Goal: Information Seeking & Learning: Learn about a topic

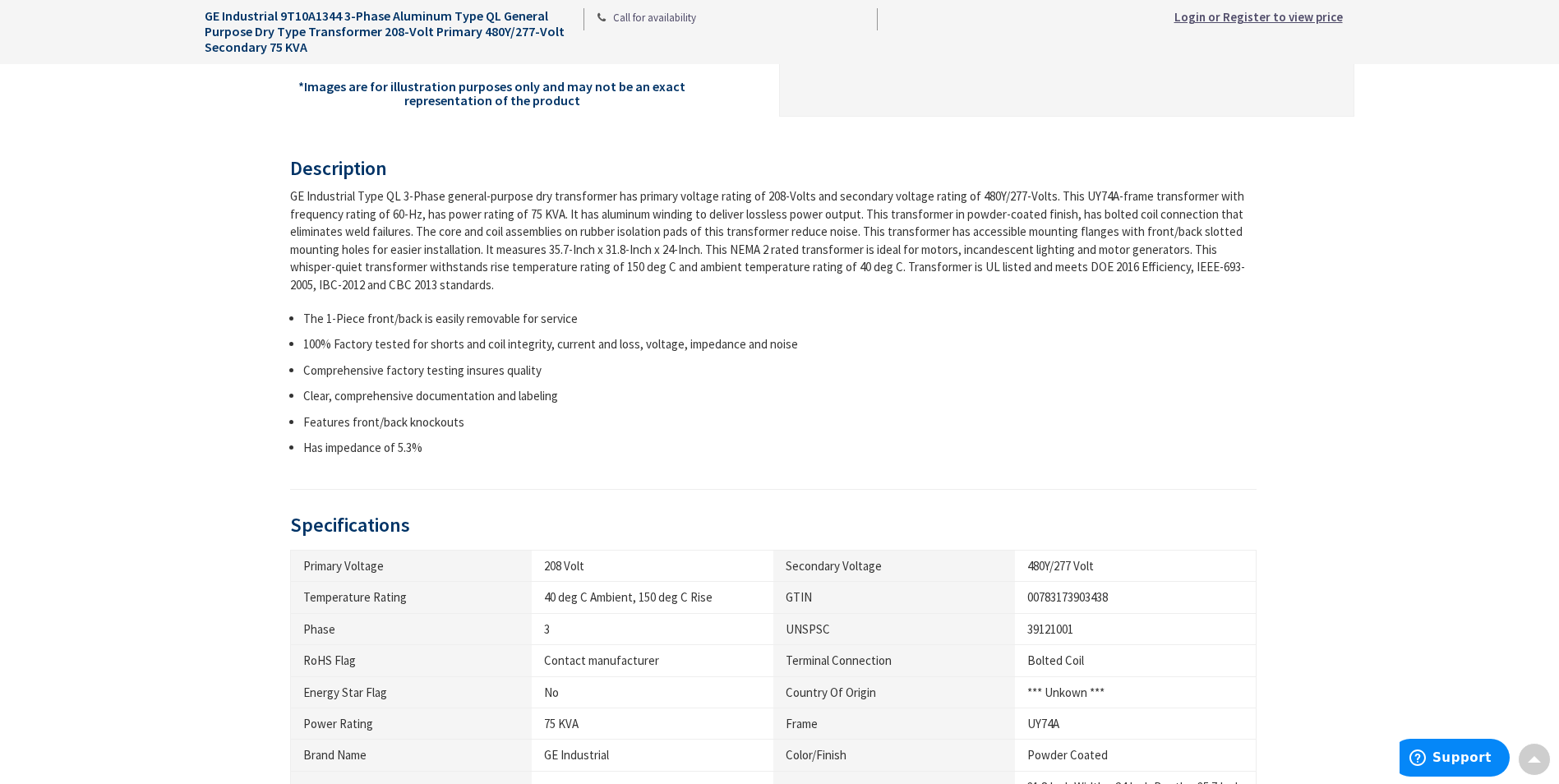
scroll to position [575, 0]
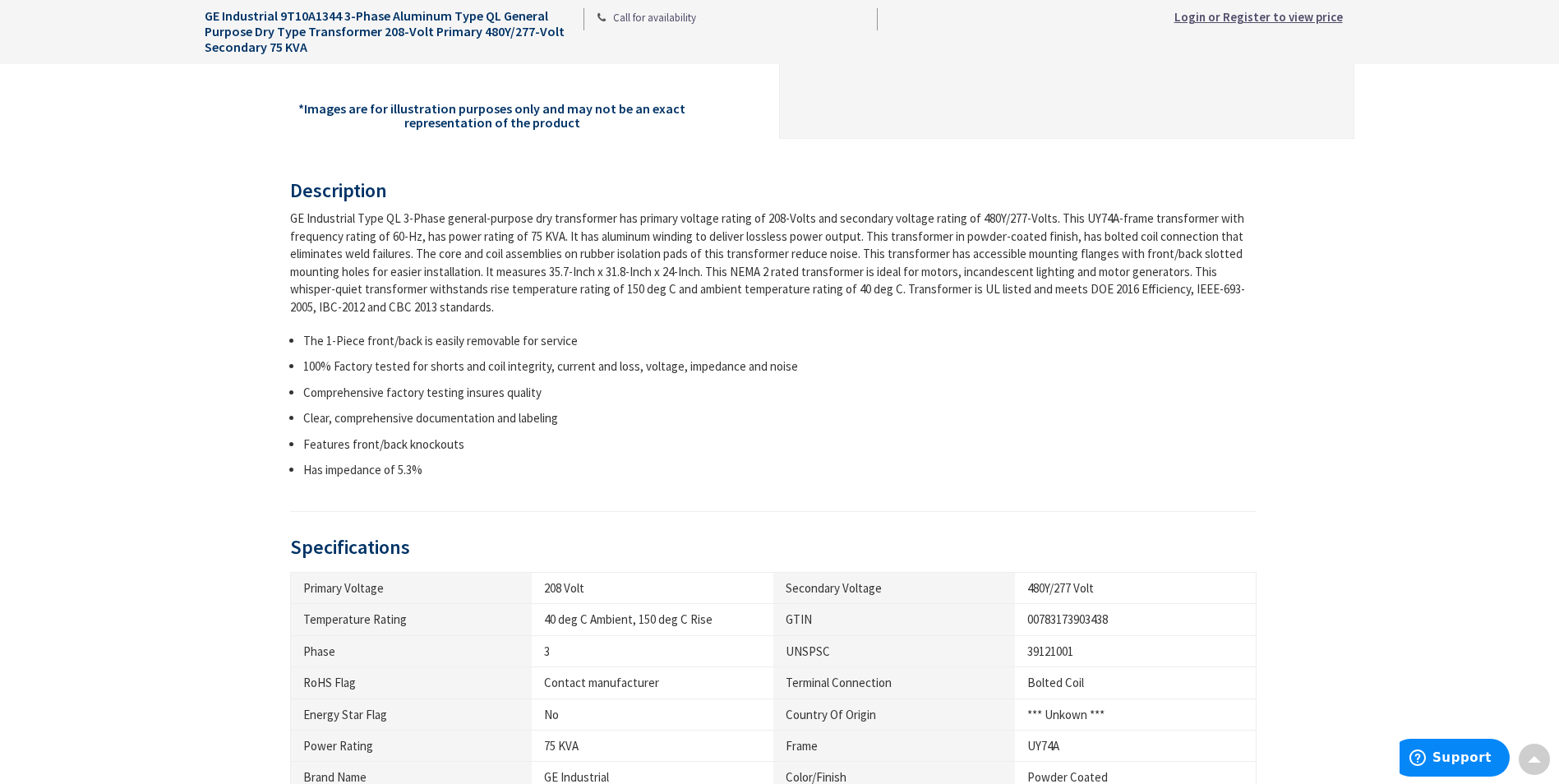
click at [306, 336] on li "The 1-Piece front/back is easily removable for service" at bounding box center [780, 341] width 954 height 17
drag, startPoint x: 306, startPoint y: 336, endPoint x: 621, endPoint y: 356, distance: 315.6
click at [621, 356] on ul "The 1-Piece front/back is easily removable for service 100% Factory tested for …" at bounding box center [774, 405] width 968 height 147
drag, startPoint x: 621, startPoint y: 356, endPoint x: 764, endPoint y: 365, distance: 143.3
click at [750, 368] on li "100% Factory tested for shorts and coil integrity, current and loss, voltage, i…" at bounding box center [780, 366] width 954 height 17
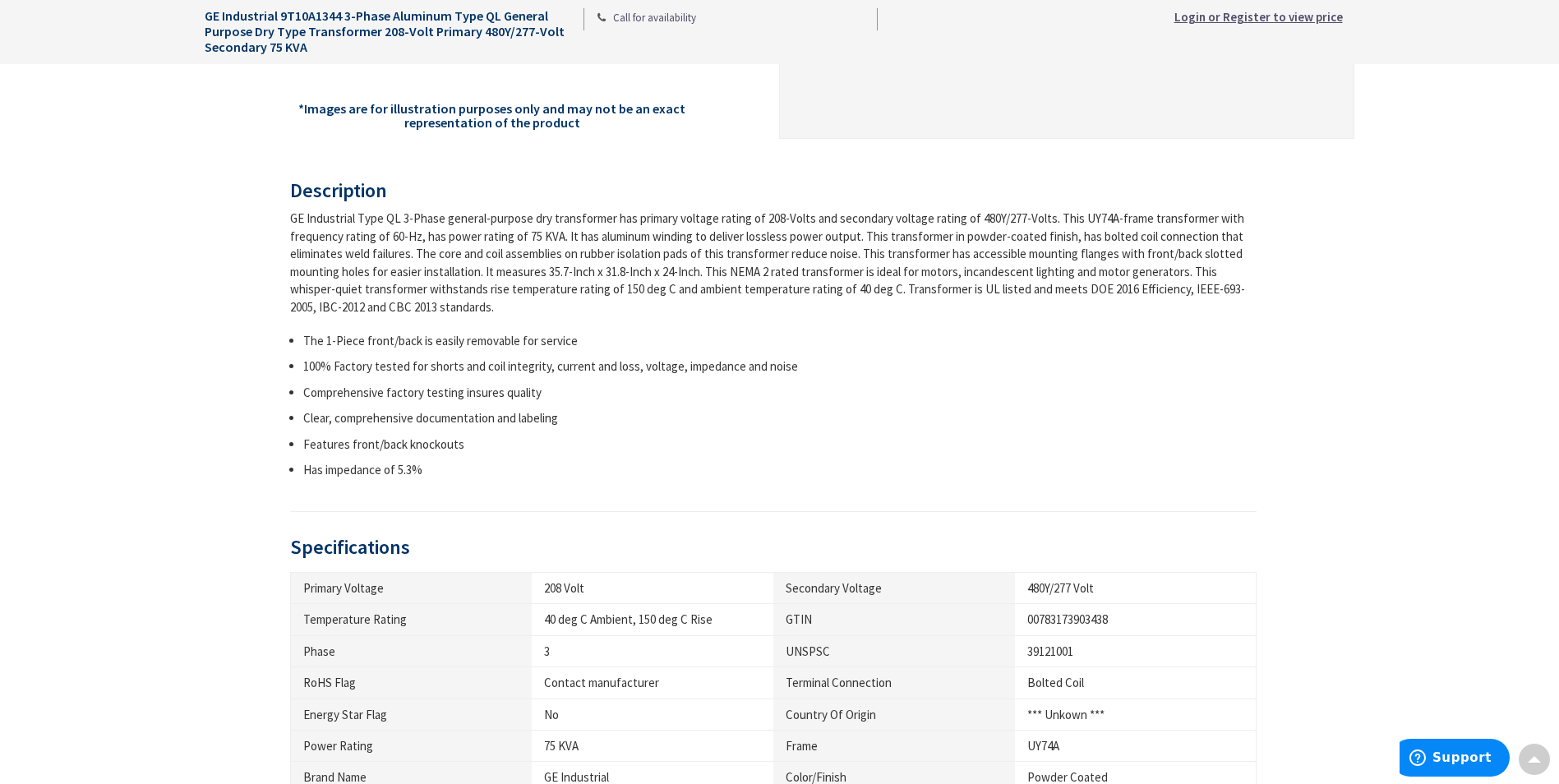
click at [808, 364] on li "100% Factory tested for shorts and coil integrity, current and loss, voltage, i…" at bounding box center [780, 366] width 954 height 17
drag, startPoint x: 808, startPoint y: 364, endPoint x: 637, endPoint y: 351, distance: 171.5
click at [660, 353] on ul "The 1-Piece front/back is easily removable for service 100% Factory tested for …" at bounding box center [774, 405] width 968 height 147
drag, startPoint x: 626, startPoint y: 349, endPoint x: 483, endPoint y: 351, distance: 143.0
click at [526, 346] on li "The 1-Piece front/back is easily removable for service" at bounding box center [780, 341] width 954 height 17
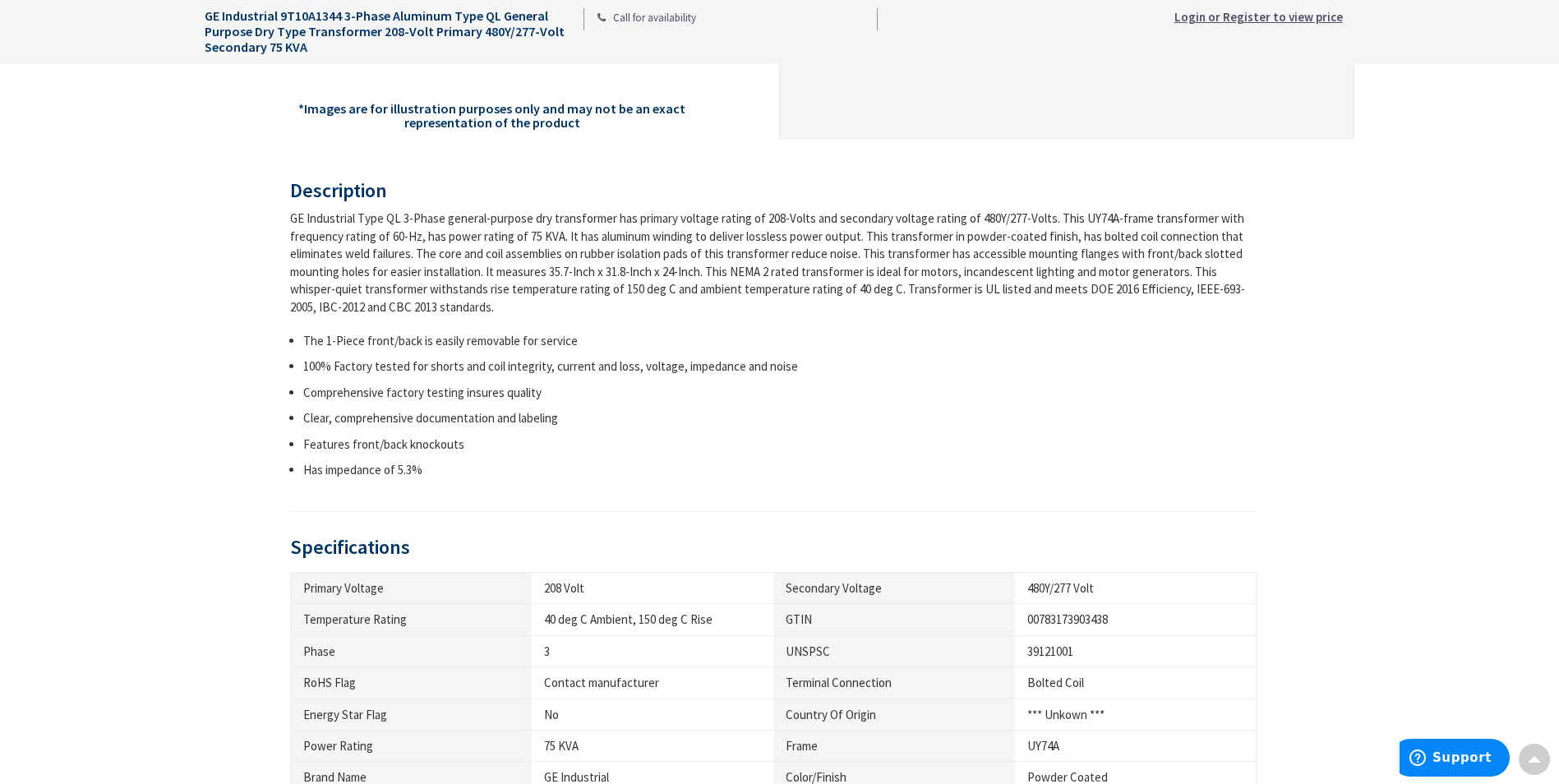
click at [310, 368] on li "100% Factory tested for shorts and coil integrity, current and loss, voltage, i…" at bounding box center [780, 366] width 954 height 17
drag, startPoint x: 310, startPoint y: 368, endPoint x: 807, endPoint y: 372, distance: 497.0
click at [802, 372] on li "100% Factory tested for shorts and coil integrity, current and loss, voltage, i…" at bounding box center [780, 366] width 954 height 17
drag, startPoint x: 807, startPoint y: 372, endPoint x: 785, endPoint y: 363, distance: 23.8
click at [785, 363] on li "100% Factory tested for shorts and coil integrity, current and loss, voltage, i…" at bounding box center [780, 366] width 954 height 17
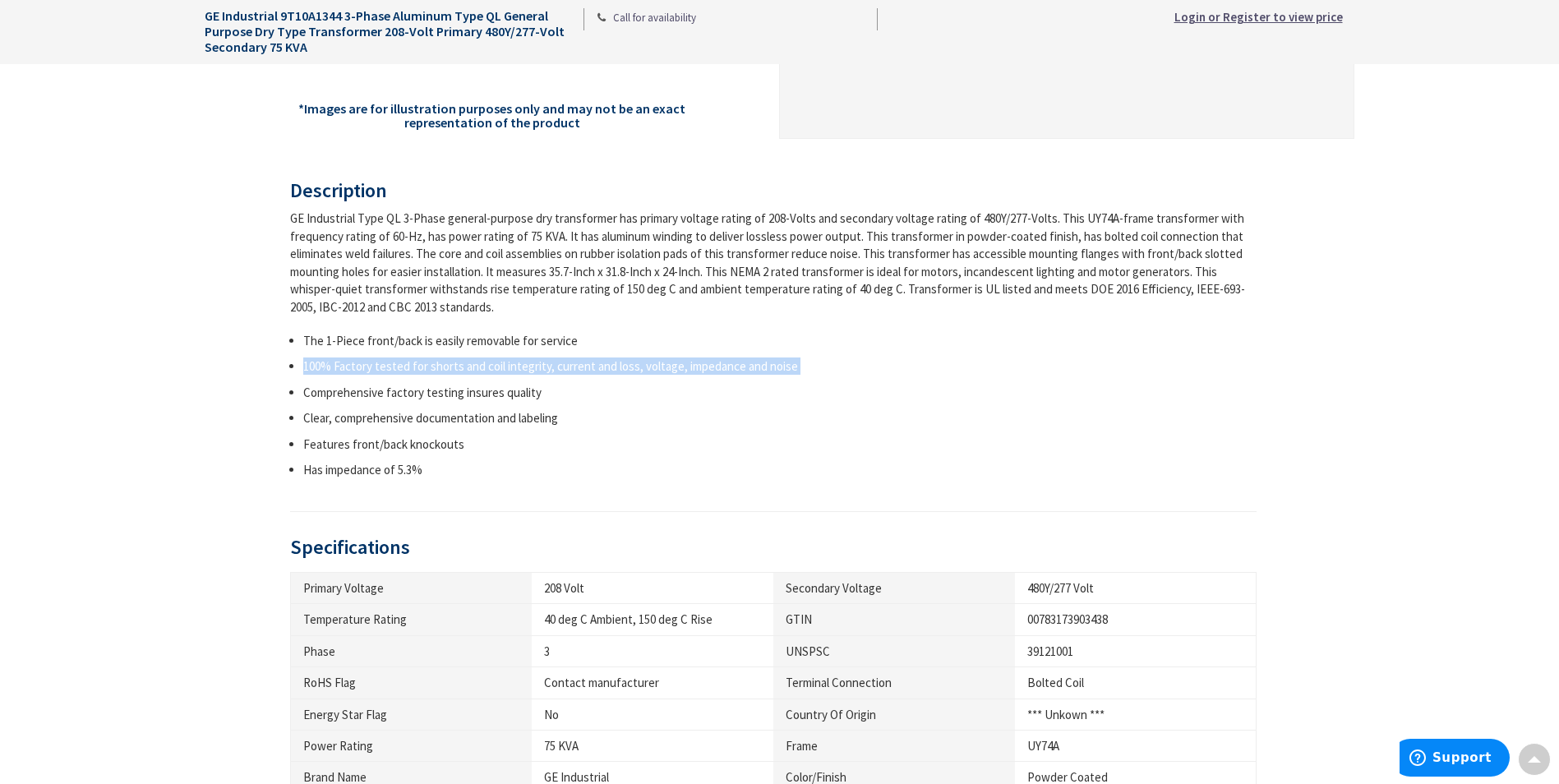
click at [777, 362] on li "100% Factory tested for shorts and coil integrity, current and loss, voltage, i…" at bounding box center [780, 366] width 954 height 17
click at [786, 368] on li "100% Factory tested for shorts and coil integrity, current and loss, voltage, i…" at bounding box center [780, 366] width 954 height 17
drag, startPoint x: 569, startPoint y: 368, endPoint x: 305, endPoint y: 368, distance: 264.0
click at [317, 368] on li "100% Factory tested for shorts and coil integrity, current and loss, voltage, i…" at bounding box center [780, 366] width 954 height 17
click at [297, 368] on ul "The 1-Piece front/back is easily removable for service 100% Factory tested for …" at bounding box center [774, 405] width 968 height 147
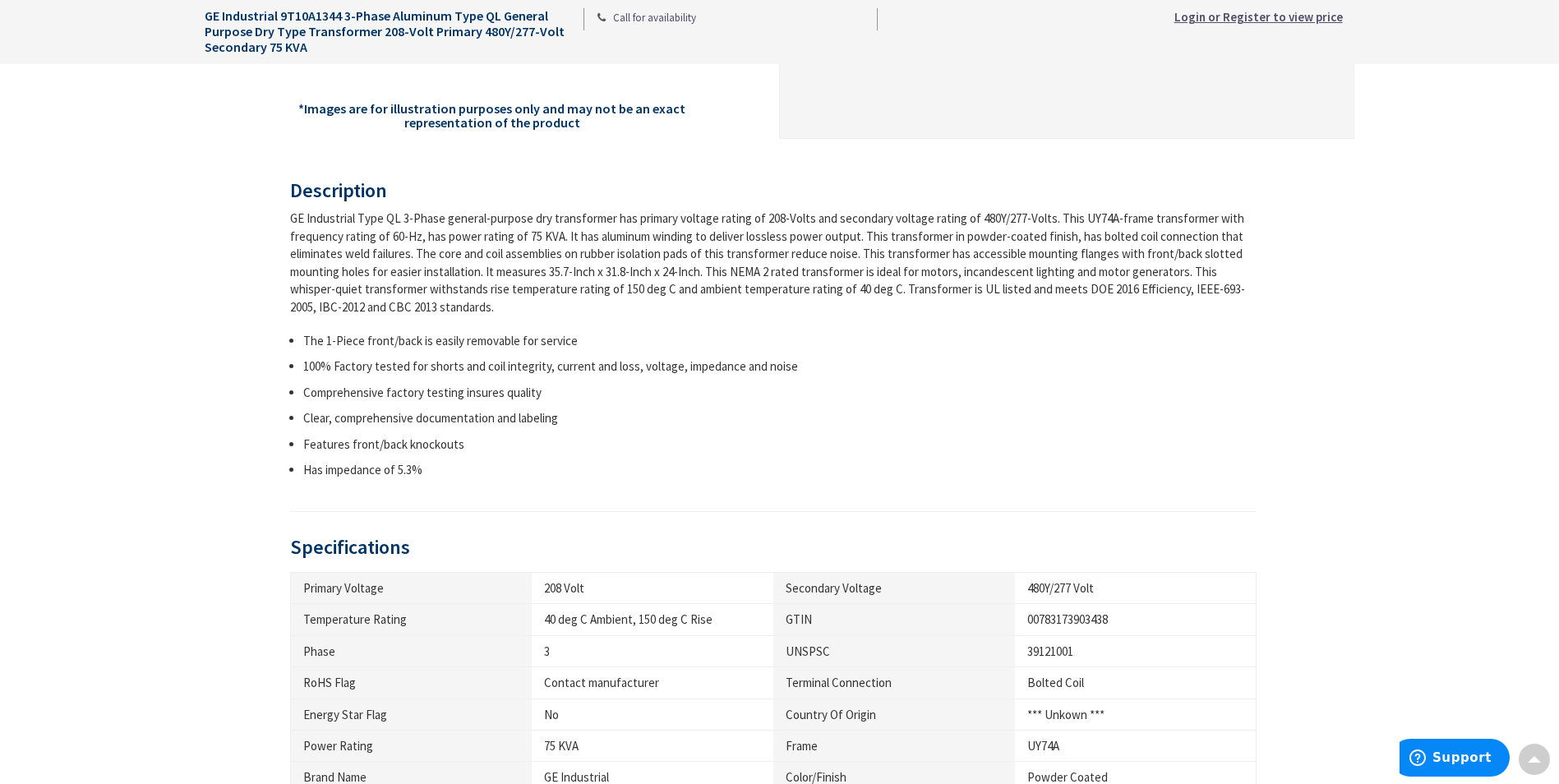
click at [314, 368] on li "100% Factory tested for shorts and coil integrity, current and loss, voltage, i…" at bounding box center [780, 366] width 954 height 17
drag, startPoint x: 756, startPoint y: 368, endPoint x: 911, endPoint y: 368, distance: 155.0
click at [872, 368] on li "100% Factory tested for shorts and coil integrity, current and loss, voltage, i…" at bounding box center [780, 366] width 954 height 17
drag, startPoint x: 911, startPoint y: 368, endPoint x: 686, endPoint y: 378, distance: 225.2
click at [682, 378] on ul "The 1-Piece front/back is easily removable for service 100% Factory tested for …" at bounding box center [774, 405] width 968 height 147
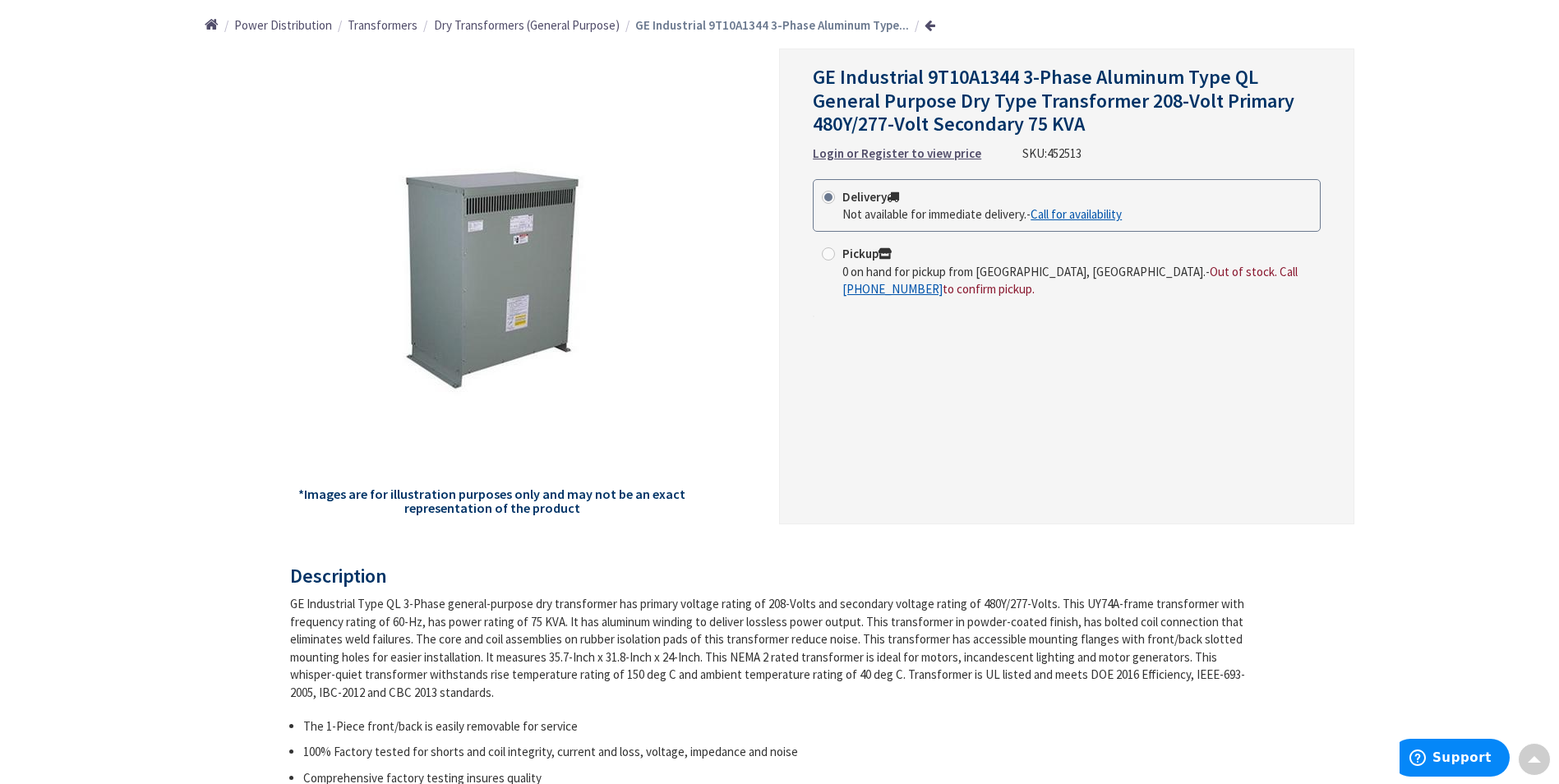
scroll to position [0, 0]
